Goal: Find specific page/section: Find specific page/section

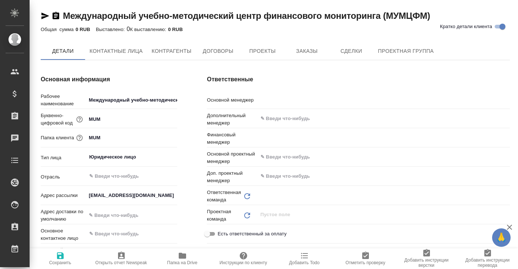
type textarea "x"
type input "[PERSON_NAME]"
type input "Сити3"
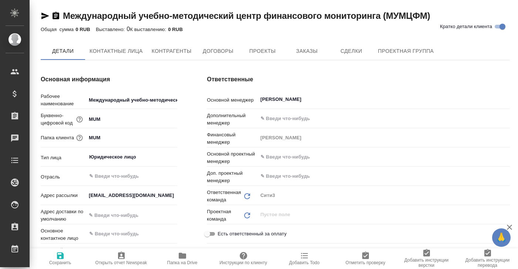
type textarea "x"
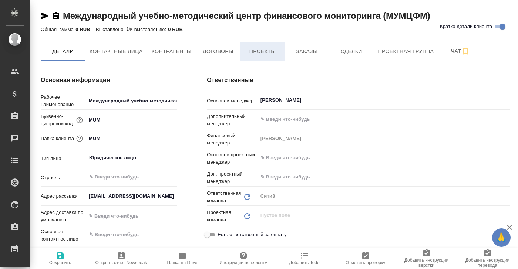
type textarea "x"
click at [304, 50] on span "Заказы" at bounding box center [307, 51] width 36 height 9
